Goal: Use online tool/utility: Utilize a website feature to perform a specific function

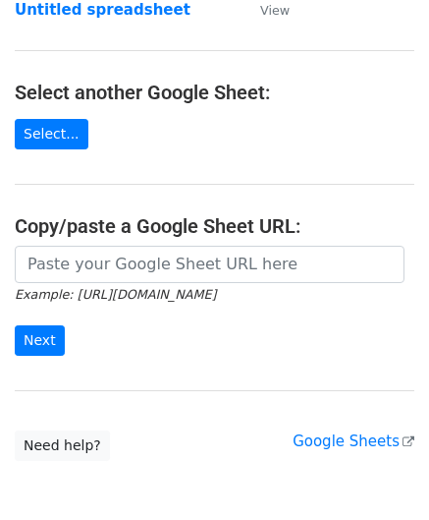
scroll to position [197, 0]
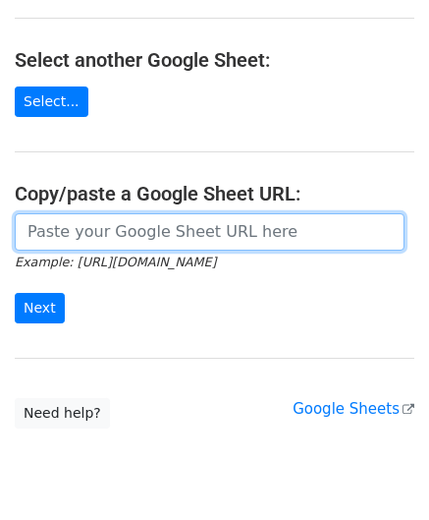
click at [86, 239] on input "url" at bounding box center [210, 231] width 390 height 37
paste input "[URL][DOMAIN_NAME]"
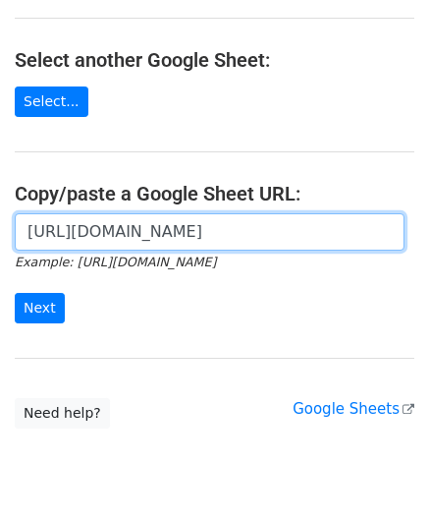
scroll to position [0, 431]
type input "[URL][DOMAIN_NAME]"
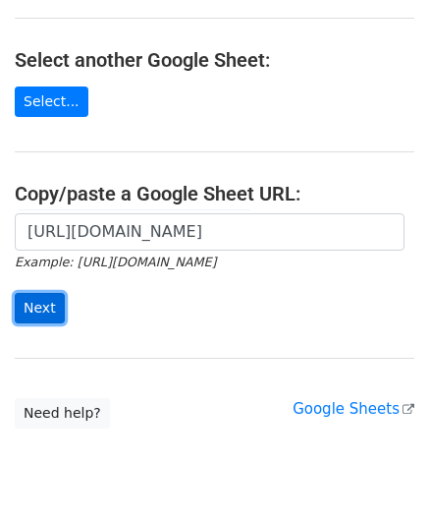
click at [36, 298] on input "Next" at bounding box center [40, 308] width 50 height 30
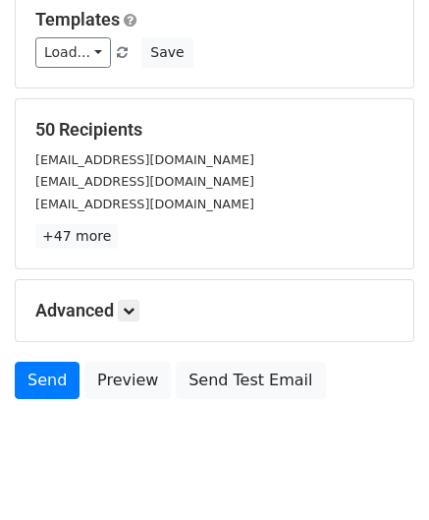
scroll to position [240, 0]
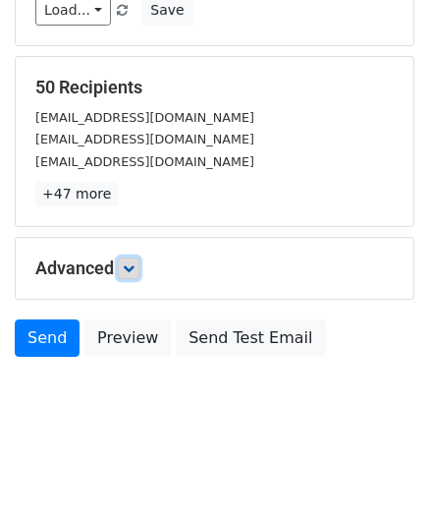
click at [130, 263] on icon at bounding box center [129, 268] width 12 height 12
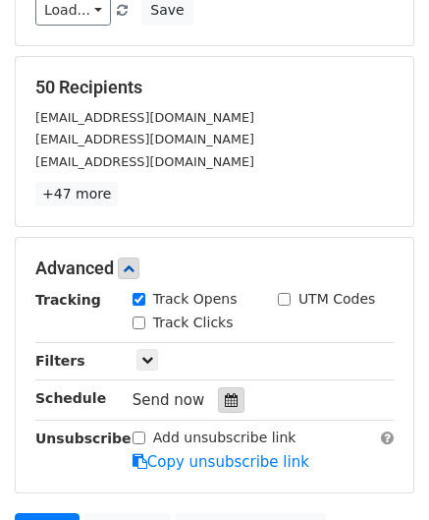
click at [225, 393] on icon at bounding box center [231, 400] width 13 height 14
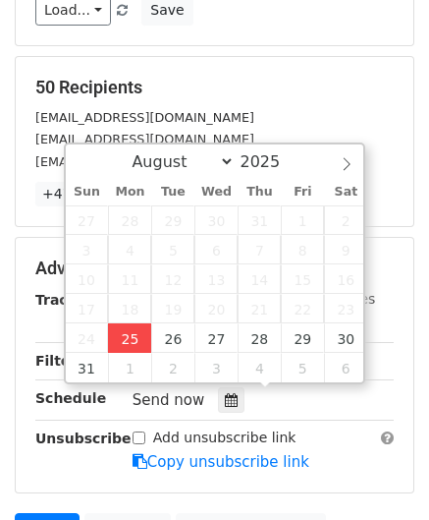
type input "2025-08-25 12:00"
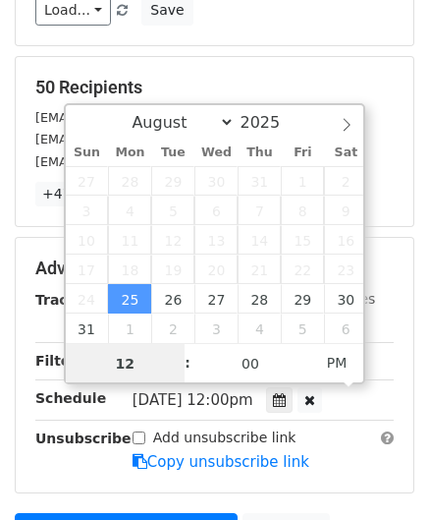
paste input "Hour"
type input "2"
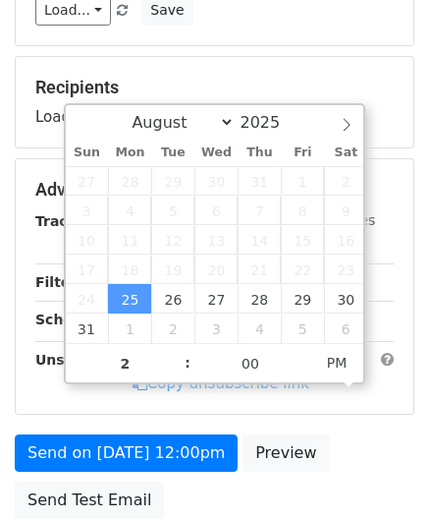
type input "2025-08-25 14:00"
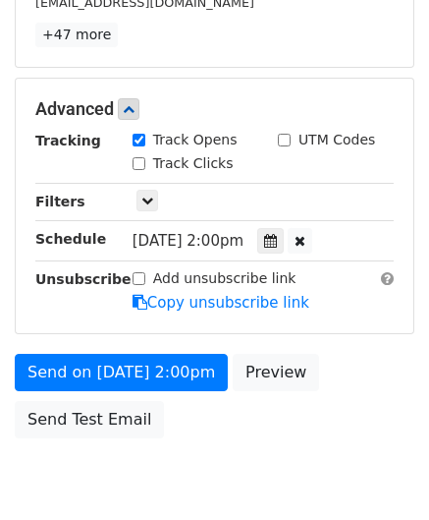
scroll to position [478, 0]
